Goal: Find specific page/section: Find specific page/section

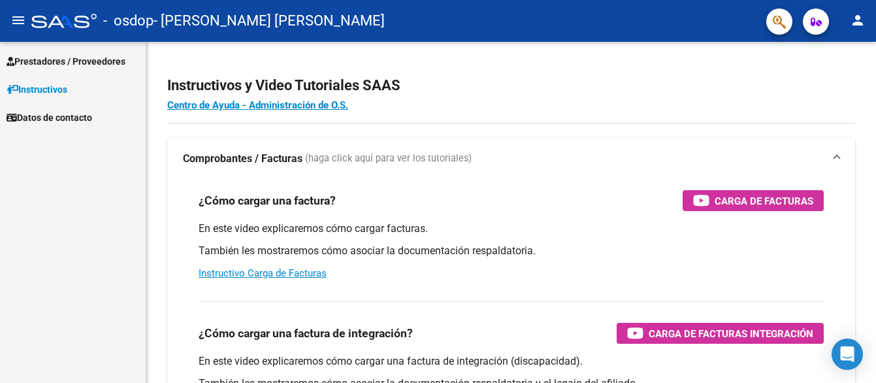
drag, startPoint x: 860, startPoint y: 0, endPoint x: 261, endPoint y: 33, distance: 600.4
click at [261, 33] on span "- [PERSON_NAME] [PERSON_NAME]" at bounding box center [268, 21] width 231 height 29
click at [65, 57] on span "Prestadores / Proveedores" at bounding box center [66, 61] width 119 height 14
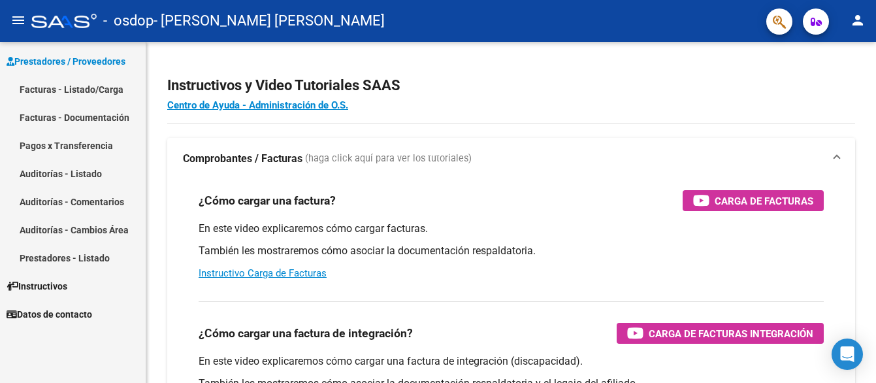
click at [84, 120] on link "Facturas - Documentación" at bounding box center [73, 117] width 146 height 28
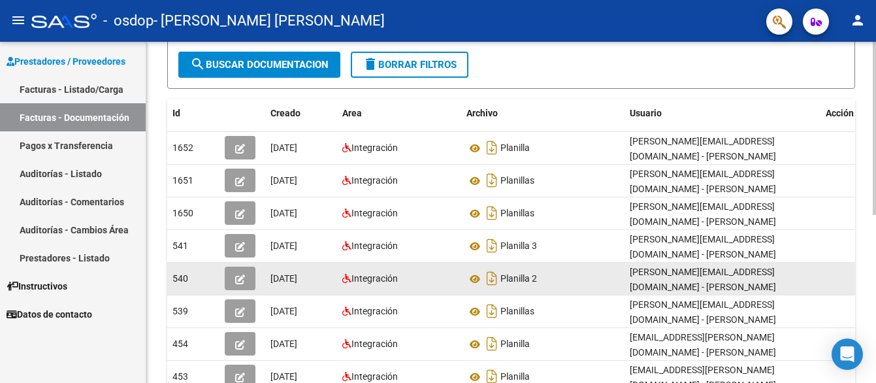
scroll to position [196, 0]
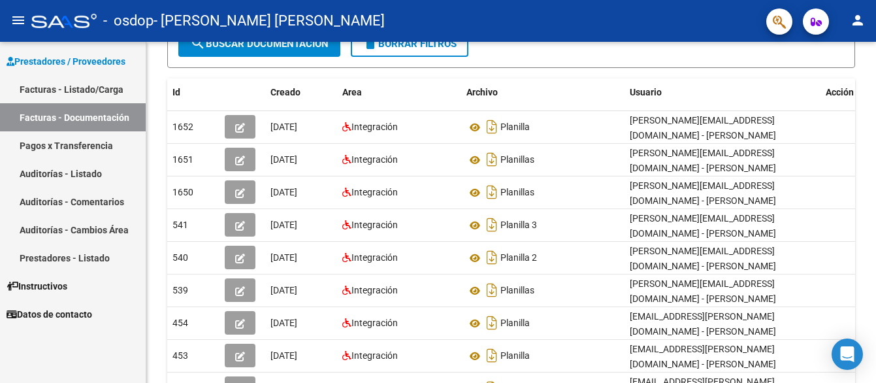
click at [46, 87] on link "Facturas - Listado/Carga" at bounding box center [73, 89] width 146 height 28
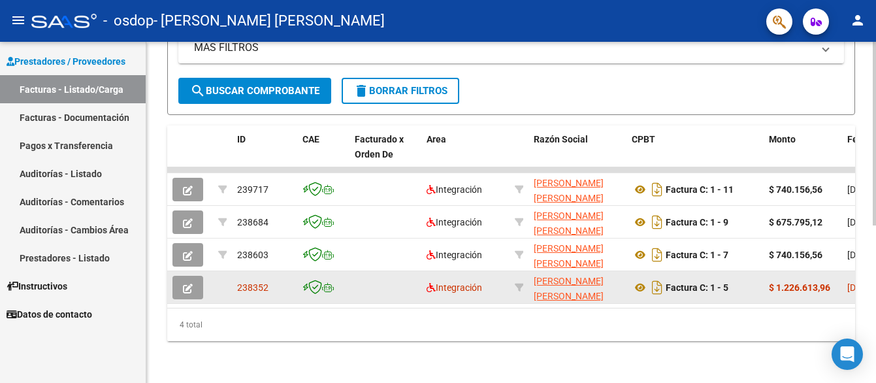
scroll to position [291, 0]
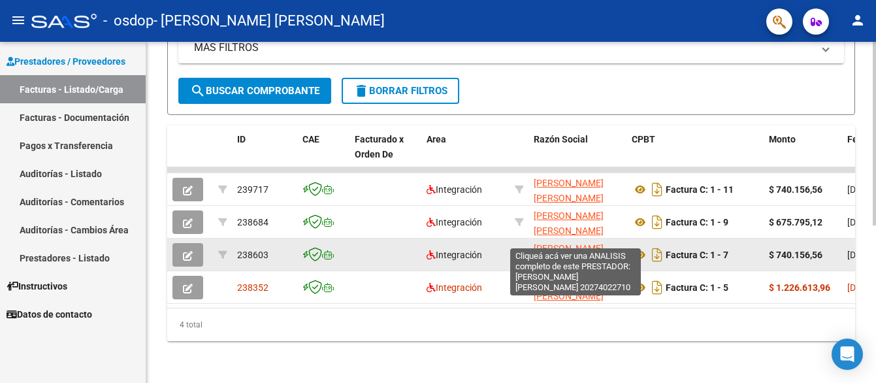
click at [534, 243] on span "[PERSON_NAME] [PERSON_NAME]" at bounding box center [569, 255] width 70 height 25
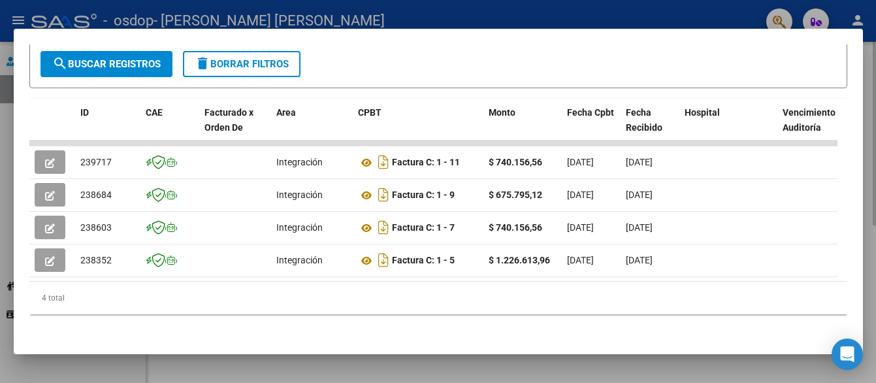
scroll to position [0, 0]
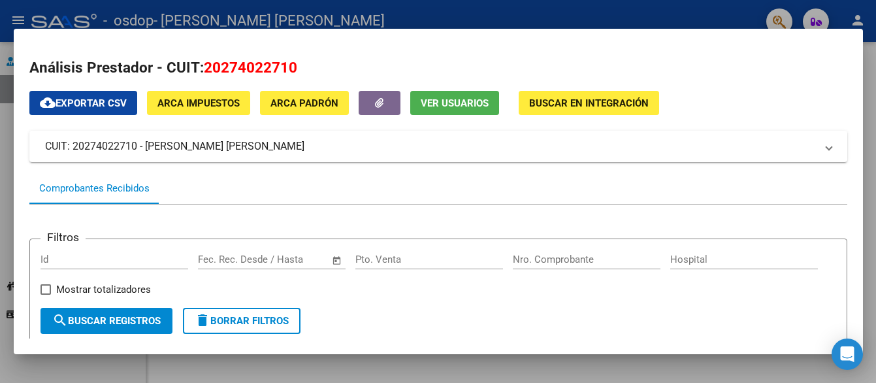
click at [626, 9] on div at bounding box center [438, 191] width 876 height 383
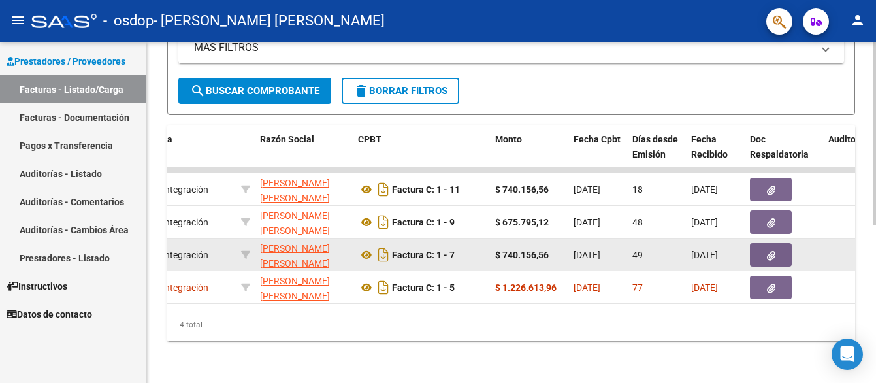
scroll to position [0, 268]
